Goal: Transaction & Acquisition: Book appointment/travel/reservation

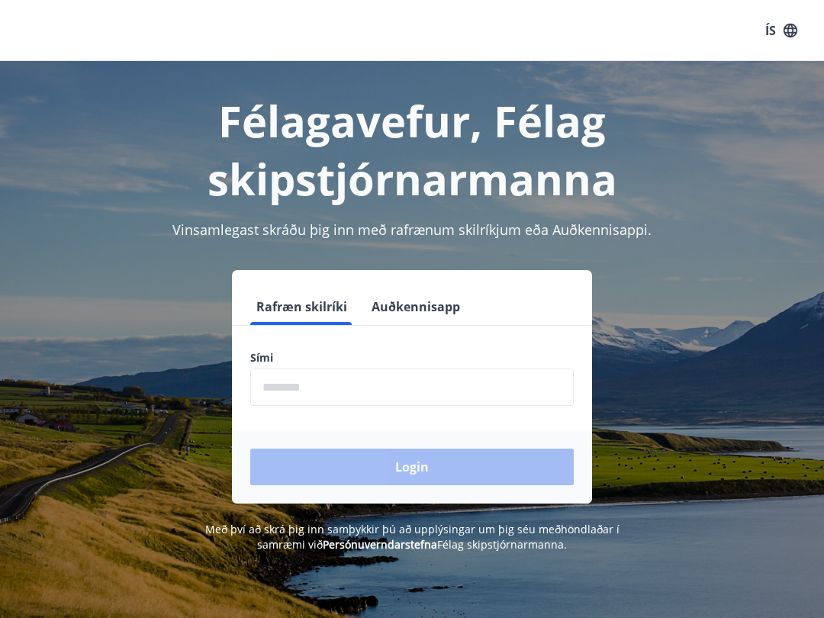
click at [335, 389] on input "phone" at bounding box center [411, 386] width 323 height 37
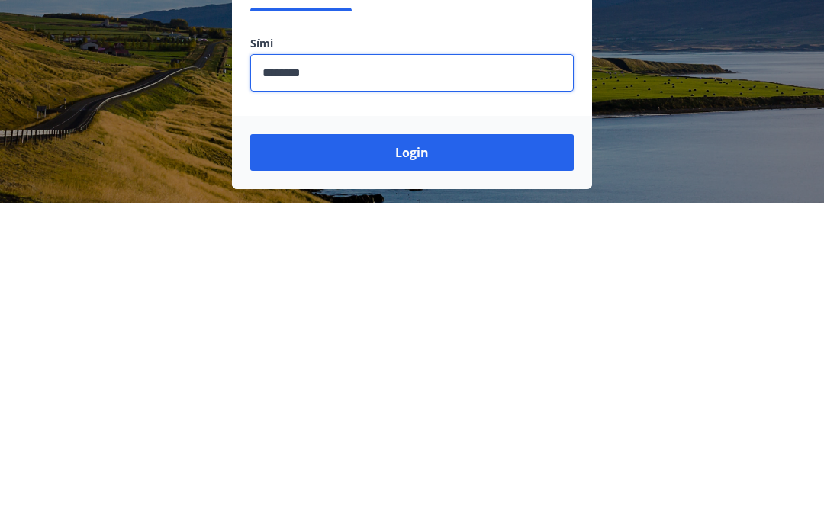
type input "********"
click at [412, 448] on button "Login" at bounding box center [411, 466] width 323 height 37
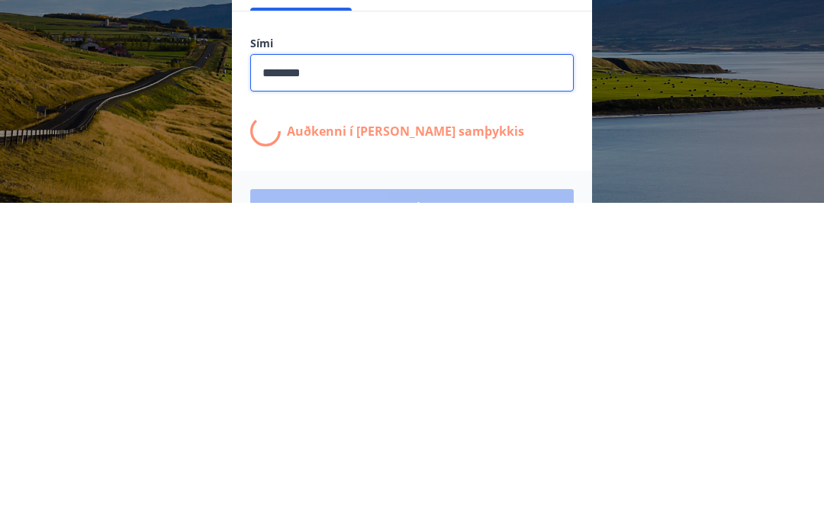
scroll to position [250, 0]
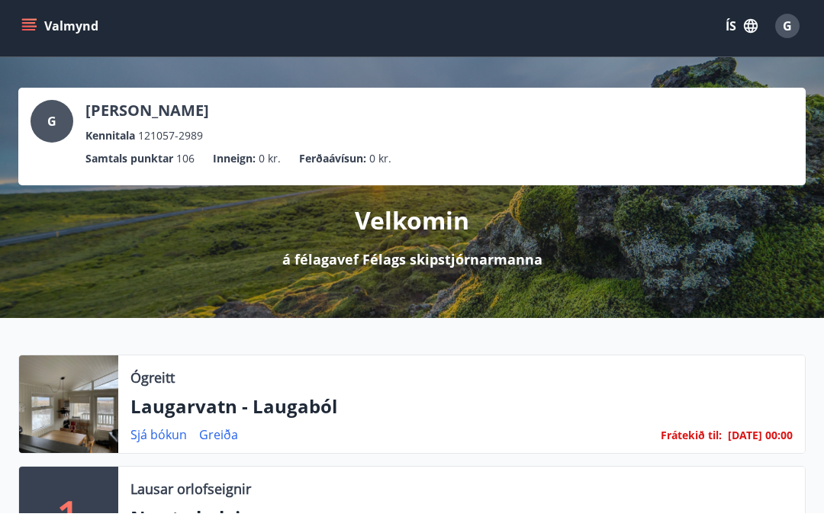
click at [233, 439] on link "Greiða" at bounding box center [218, 439] width 39 height 17
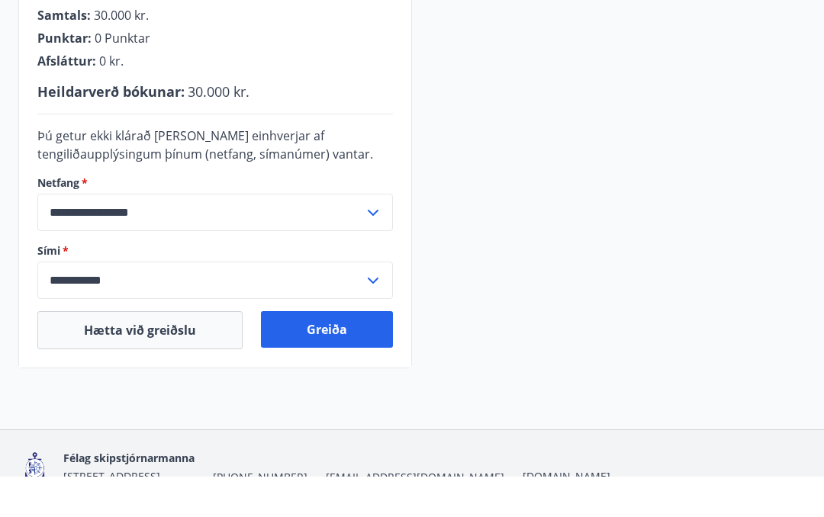
scroll to position [415, 0]
click at [352, 351] on button "Greiða" at bounding box center [327, 369] width 132 height 37
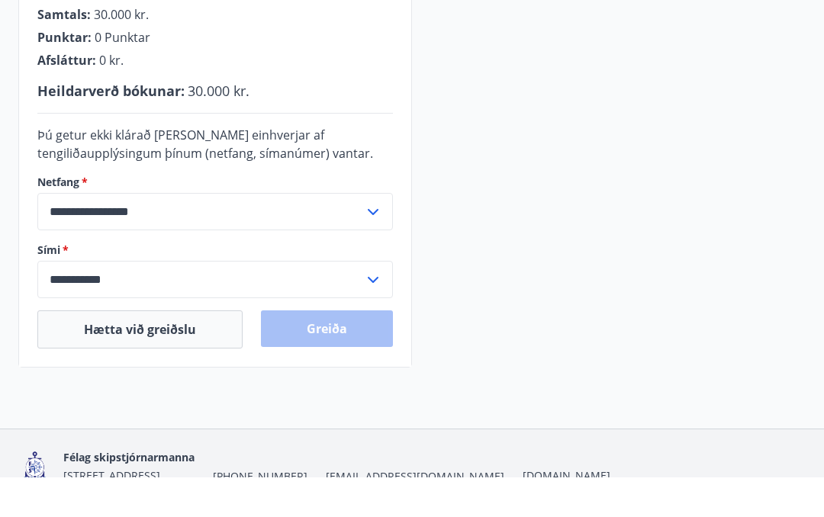
scroll to position [455, 0]
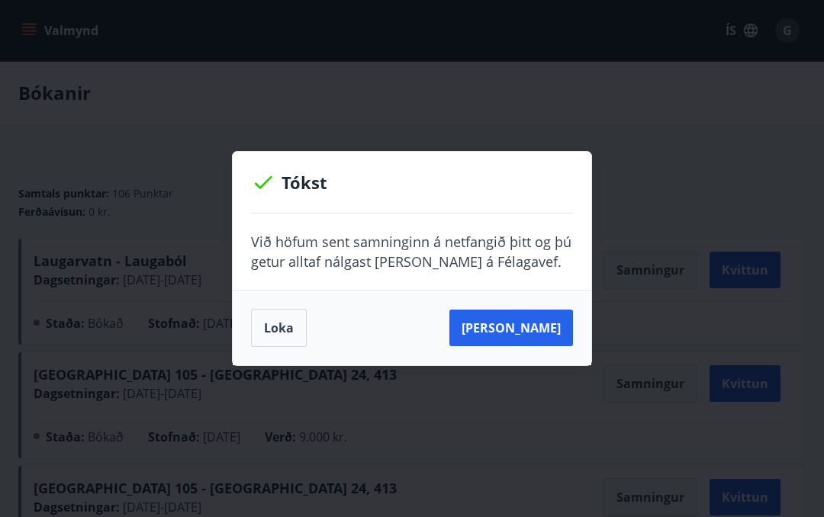
click at [528, 328] on button "Sjá samning" at bounding box center [511, 328] width 124 height 37
